Goal: Information Seeking & Learning: Learn about a topic

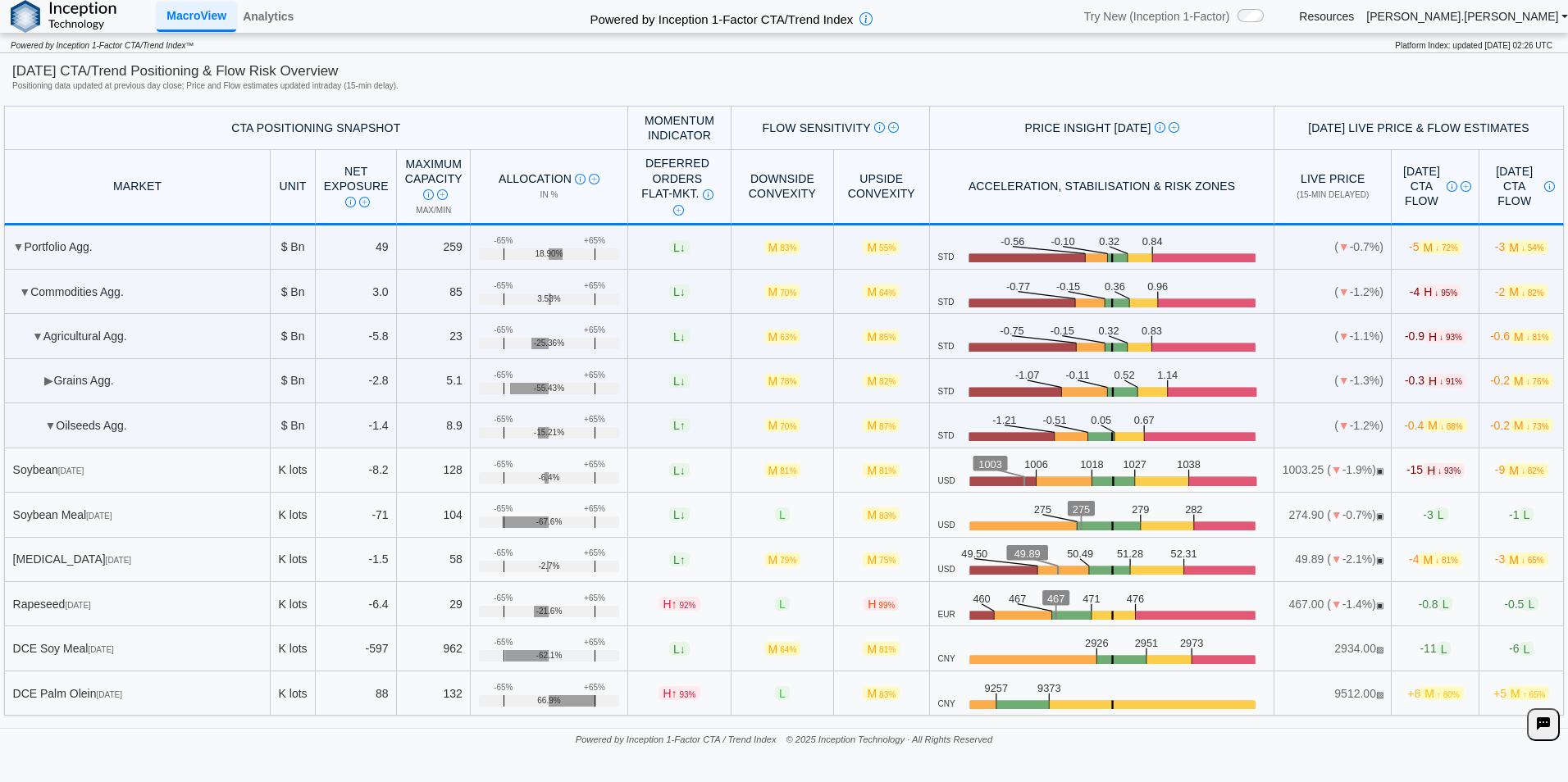
scroll to position [82, 0]
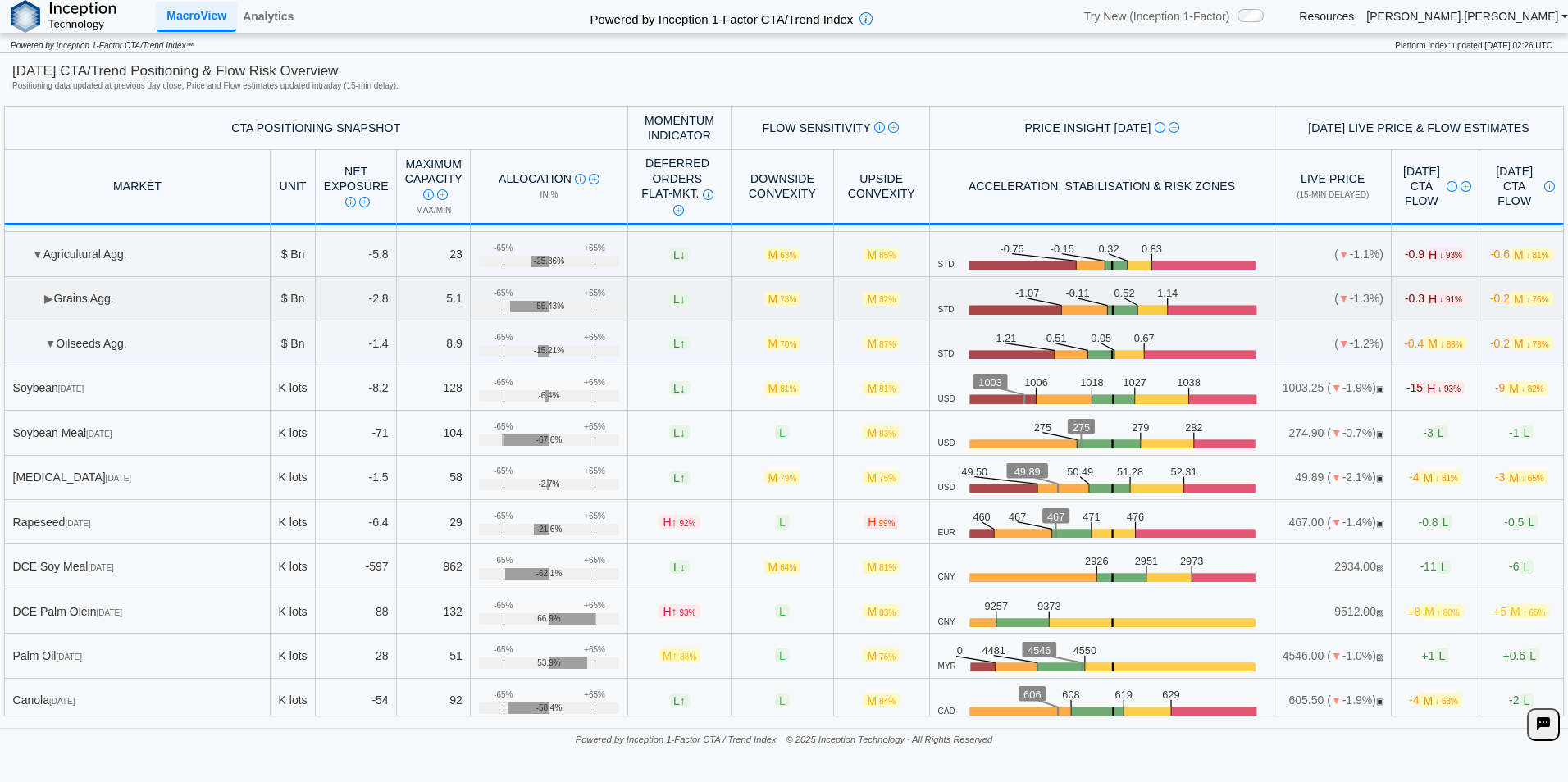
click at [87, 301] on td "▶ Grains Agg." at bounding box center [137, 300] width 267 height 44
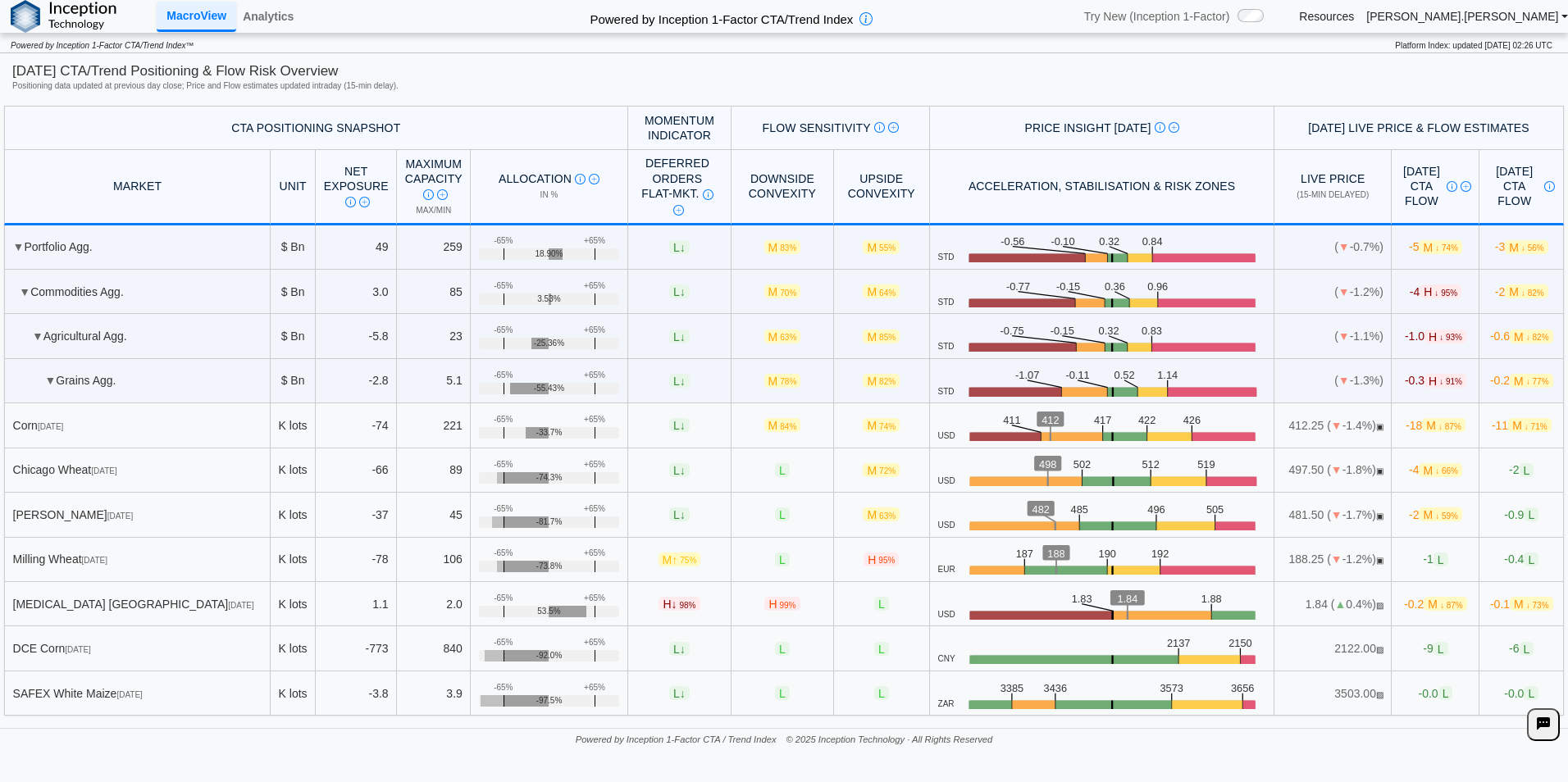
scroll to position [164, 0]
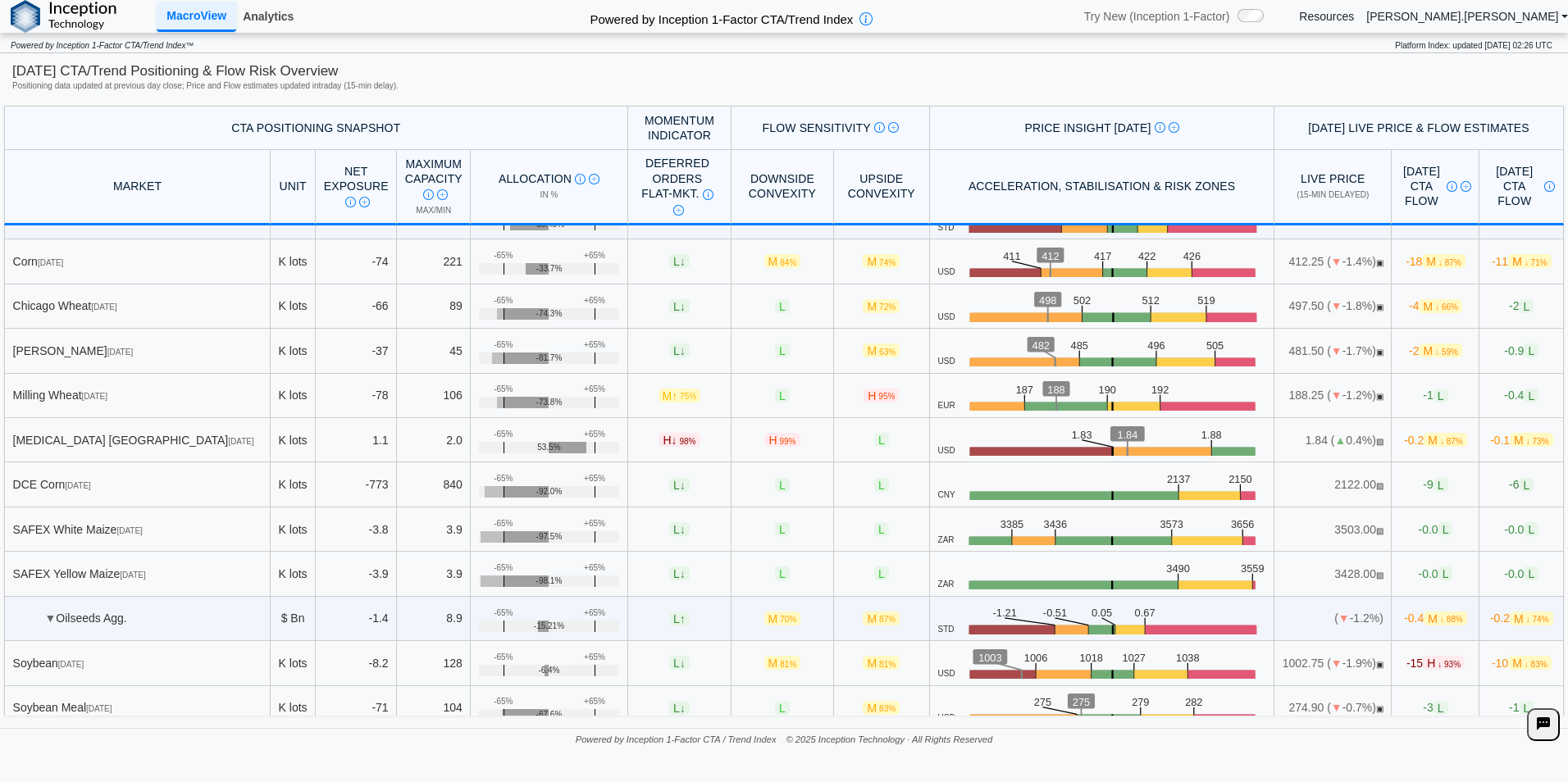
click at [270, 19] on link "Analytics" at bounding box center [268, 16] width 64 height 28
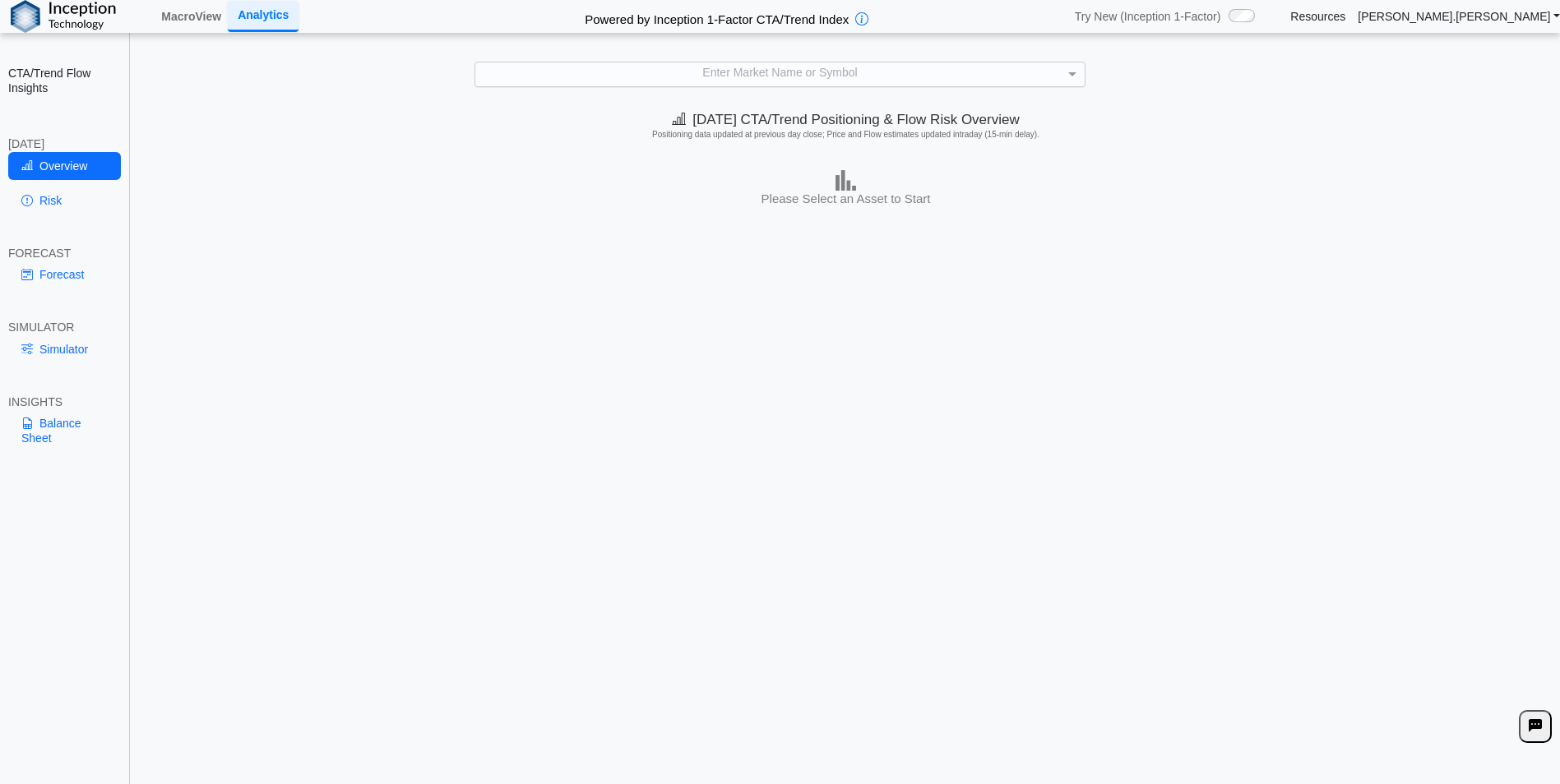
click at [837, 79] on div "Enter Market Name or Symbol" at bounding box center [780, 74] width 610 height 24
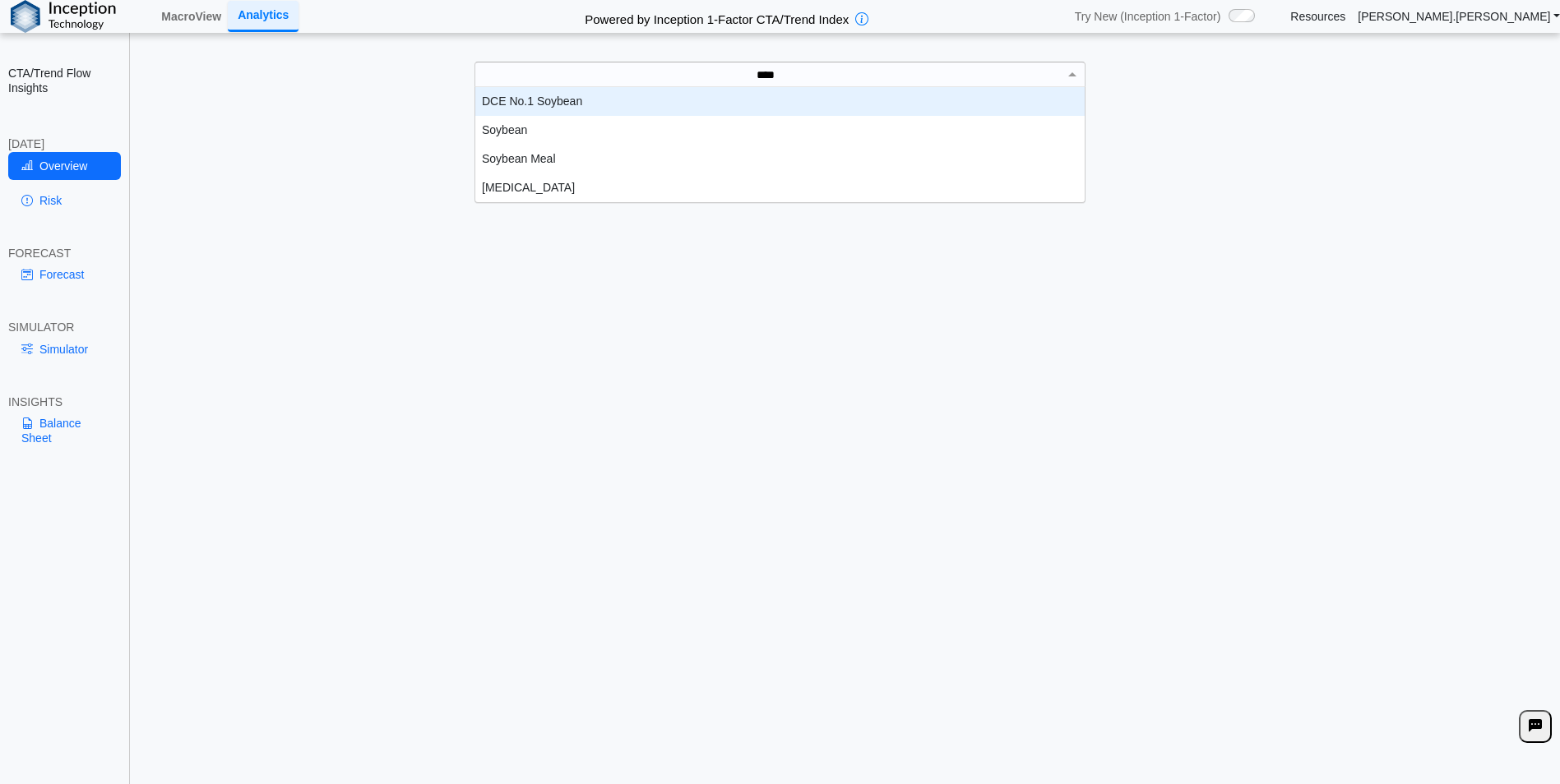
scroll to position [103, 597]
type input "*****"
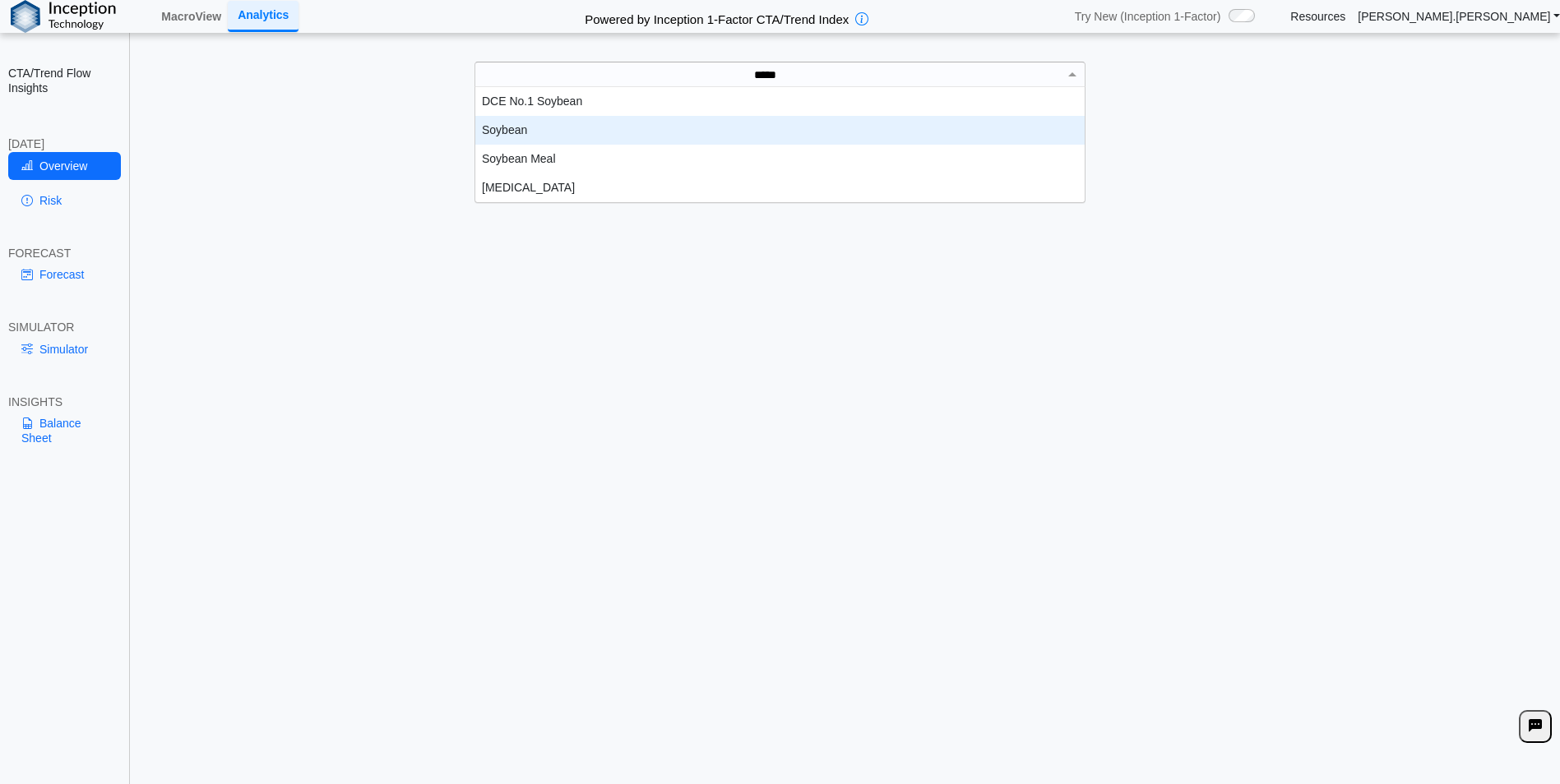
click at [518, 131] on div "Soybean" at bounding box center [780, 131] width 610 height 29
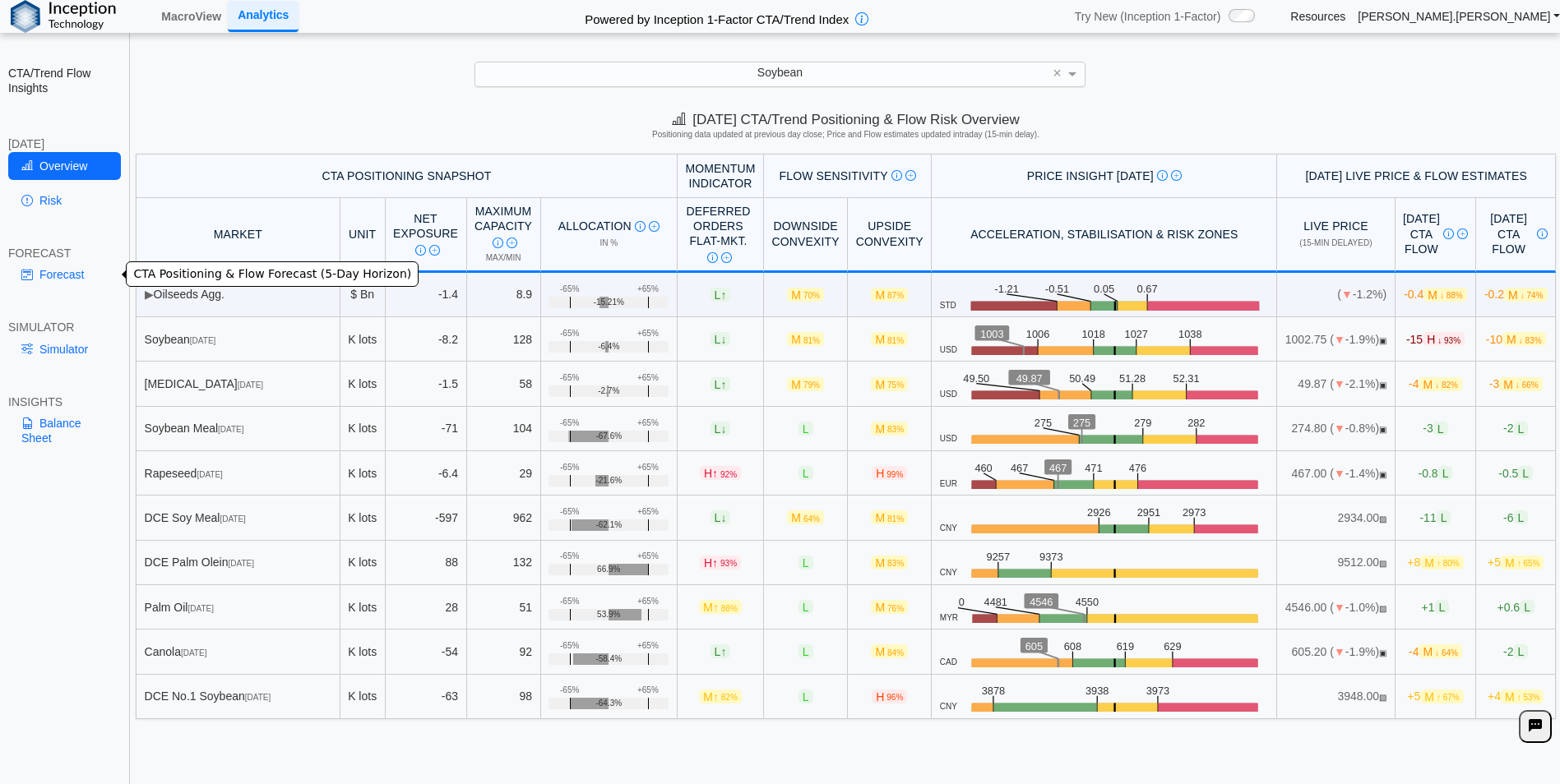
click at [68, 274] on link "Forecast" at bounding box center [64, 274] width 112 height 28
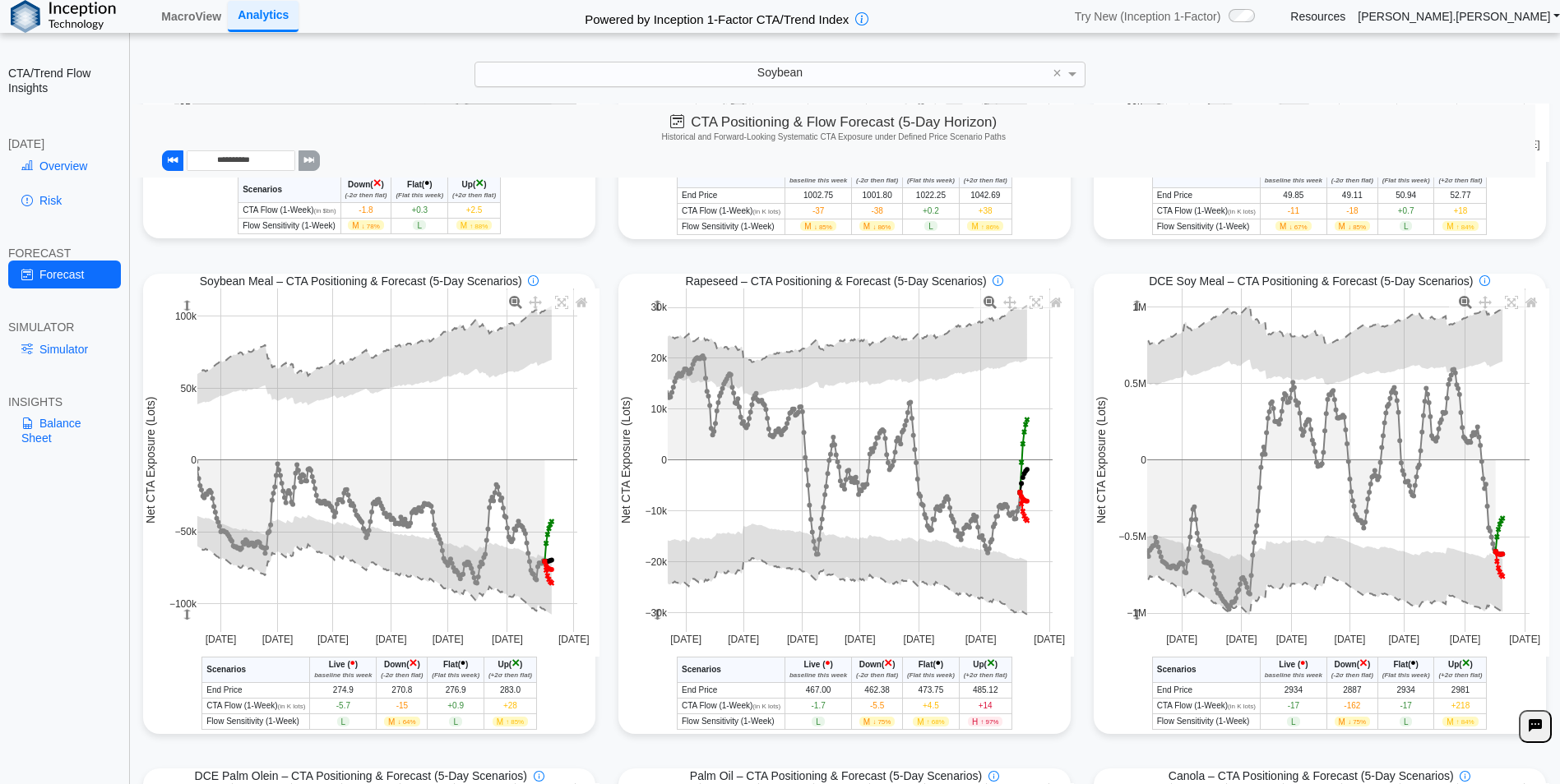
scroll to position [411, 0]
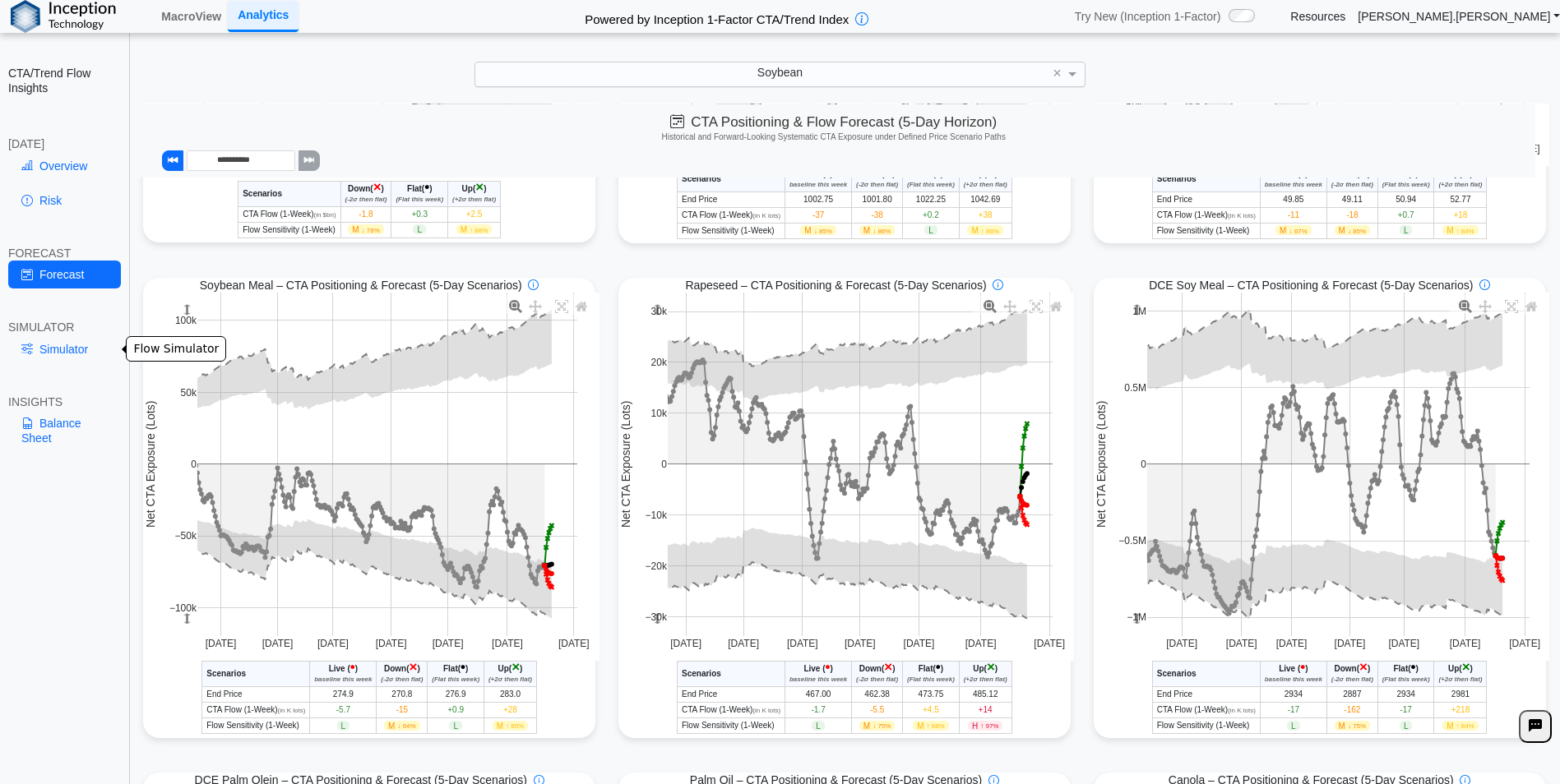
click at [69, 342] on link "Simulator" at bounding box center [64, 349] width 112 height 28
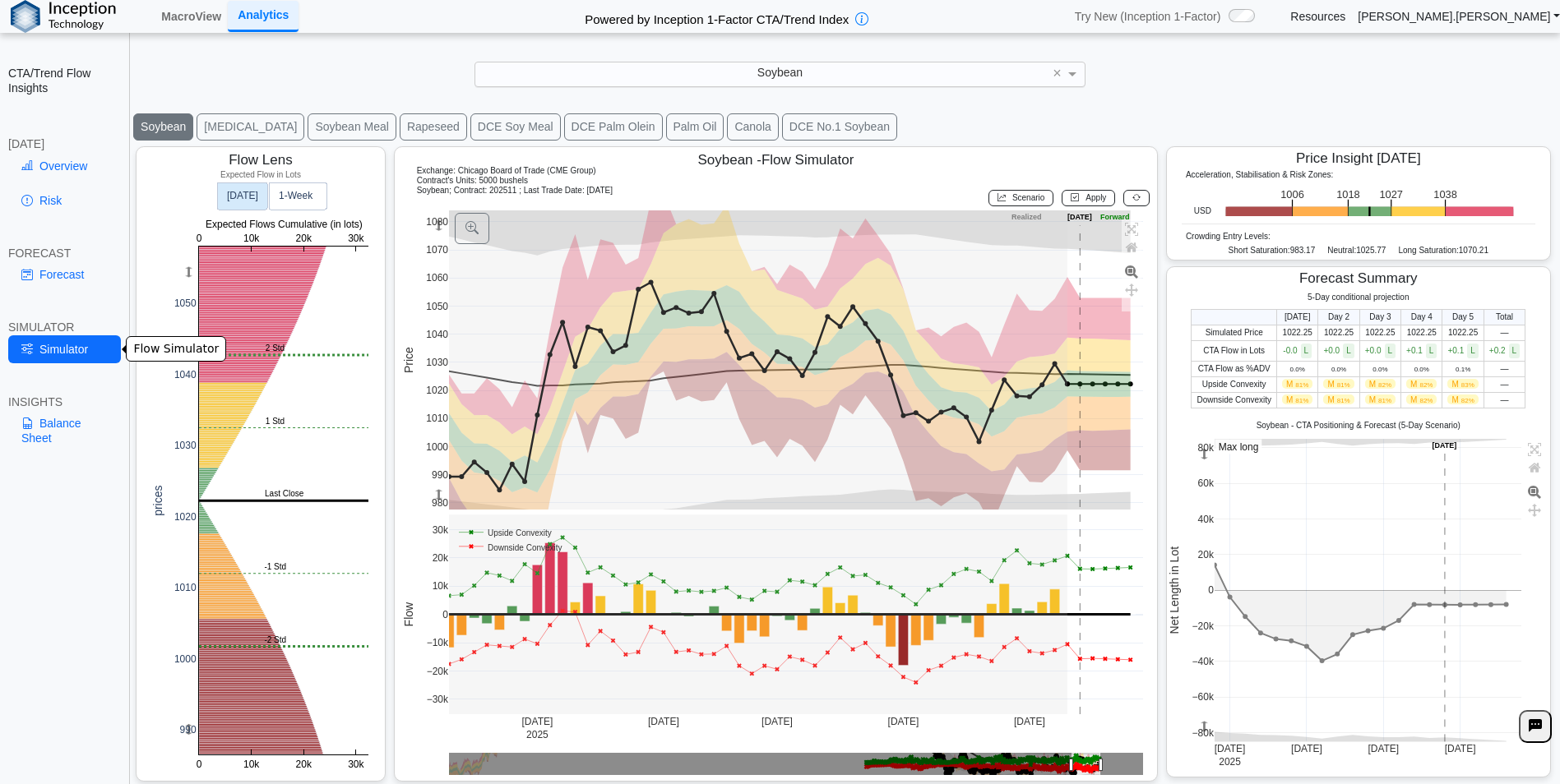
scroll to position [25, 0]
